Goal: Task Accomplishment & Management: Use online tool/utility

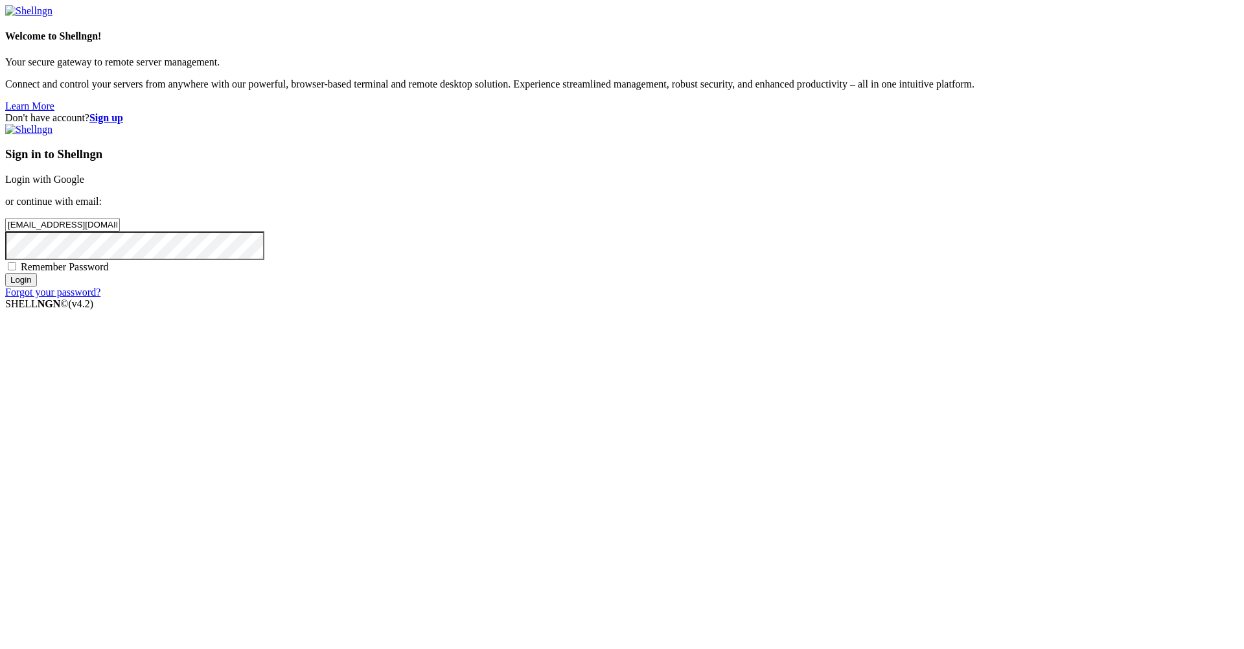
click at [37, 286] on input "Login" at bounding box center [21, 280] width 32 height 14
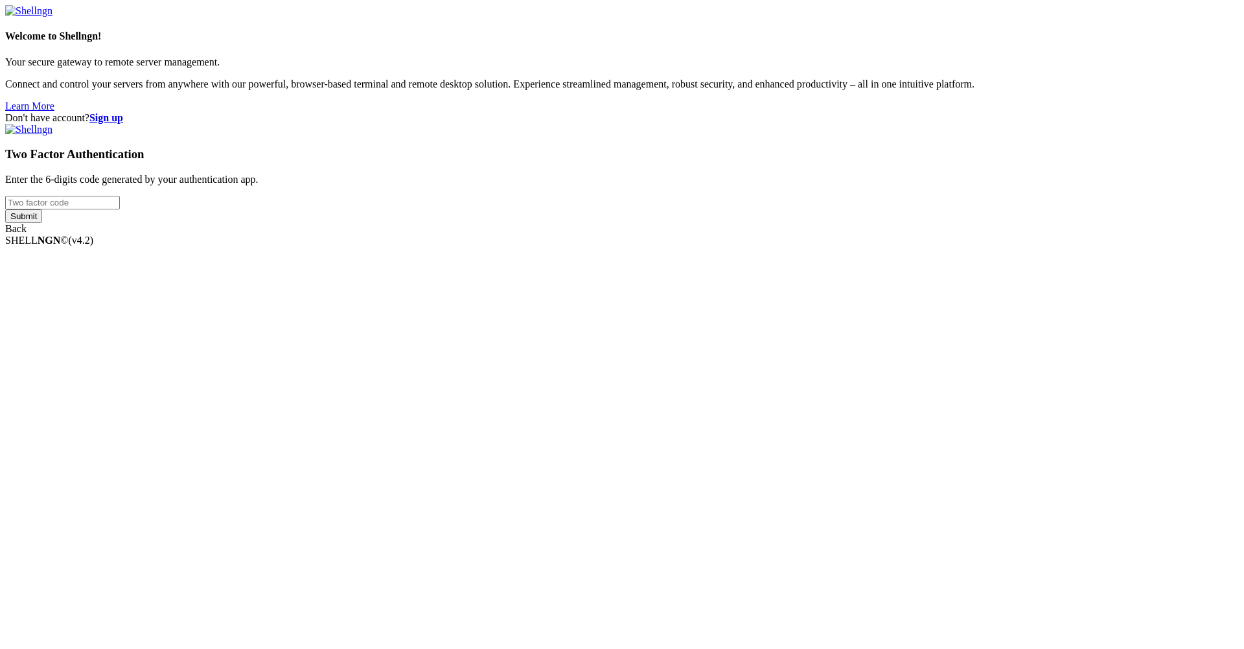
click at [120, 209] on input "number" at bounding box center [62, 203] width 115 height 14
paste input "916147"
type input "916147"
click at [42, 223] on input "Submit" at bounding box center [23, 216] width 37 height 14
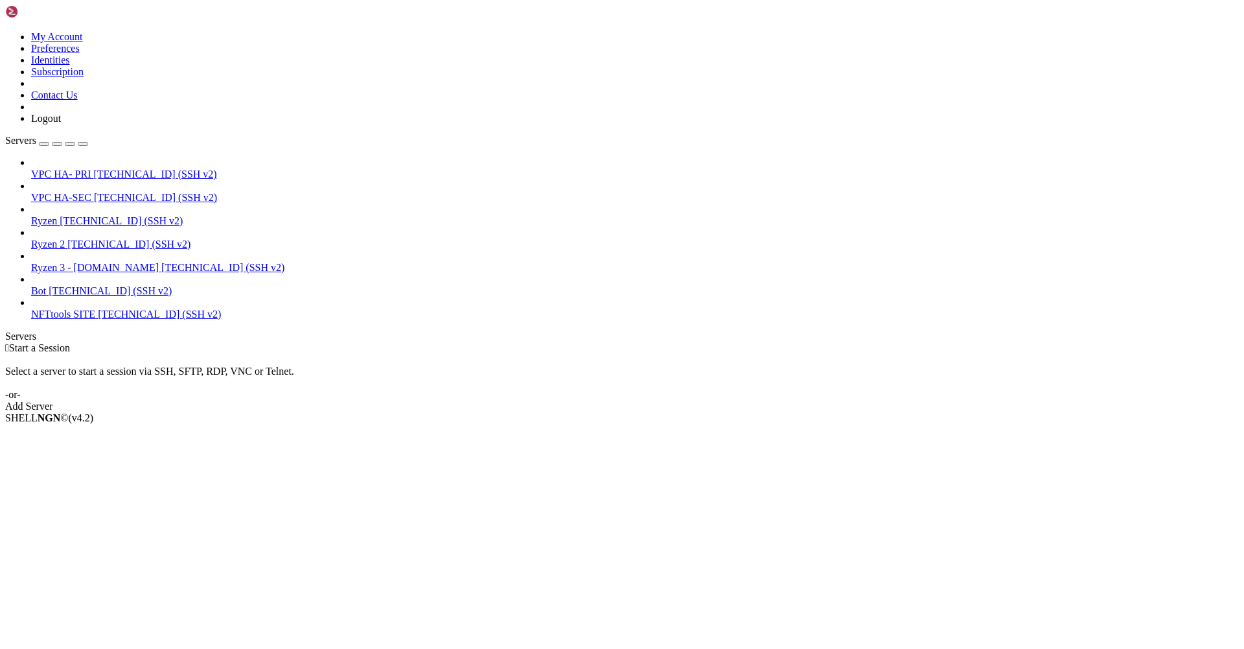
click at [65, 238] on span "Ryzen 2" at bounding box center [48, 243] width 34 height 11
